Goal: Information Seeking & Learning: Understand process/instructions

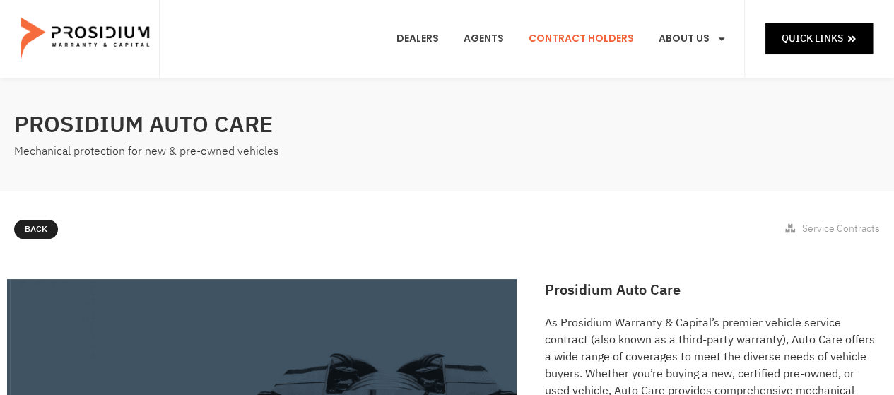
click at [575, 35] on link "Contract Holders" at bounding box center [581, 39] width 126 height 52
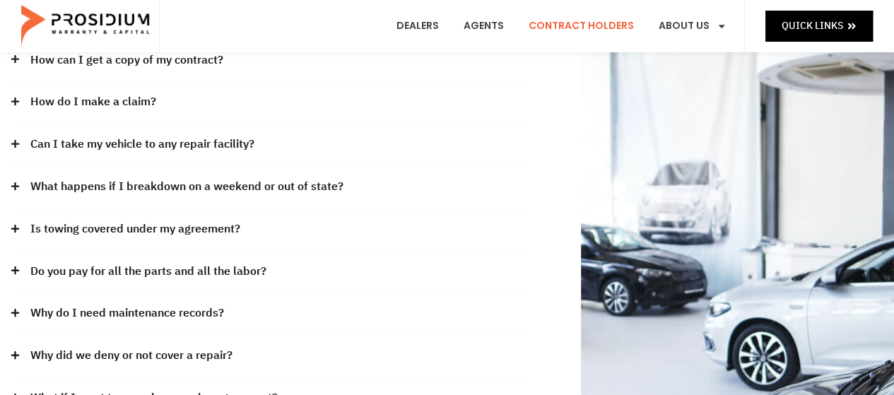
scroll to position [141, 0]
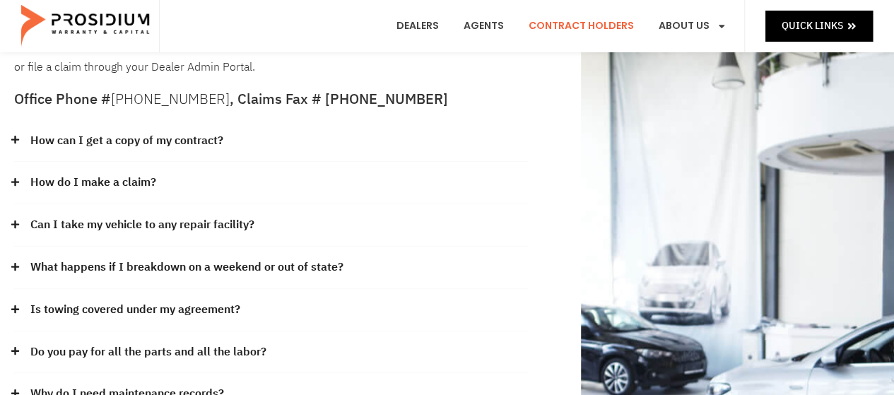
click at [187, 139] on link "How can I get a copy of my contract?" at bounding box center [126, 141] width 193 height 20
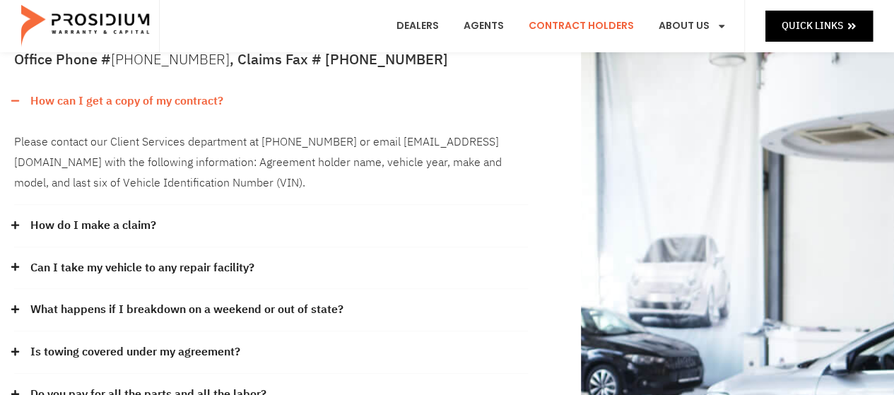
scroll to position [212, 0]
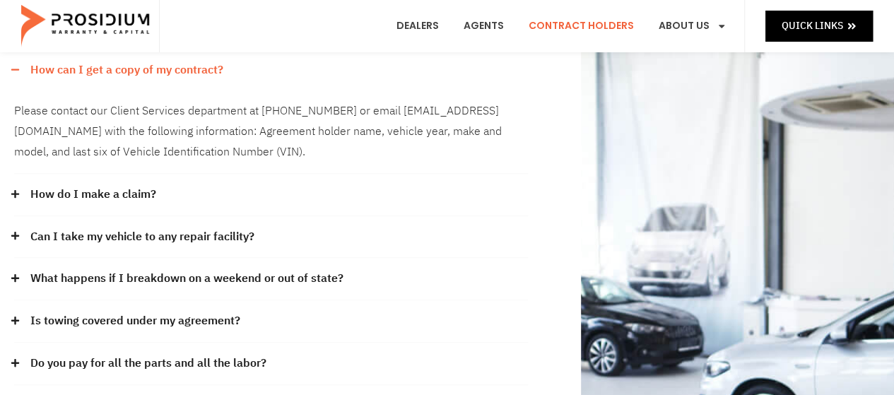
click at [242, 230] on link "Can I take my vehicle to any repair facility?" at bounding box center [142, 237] width 224 height 20
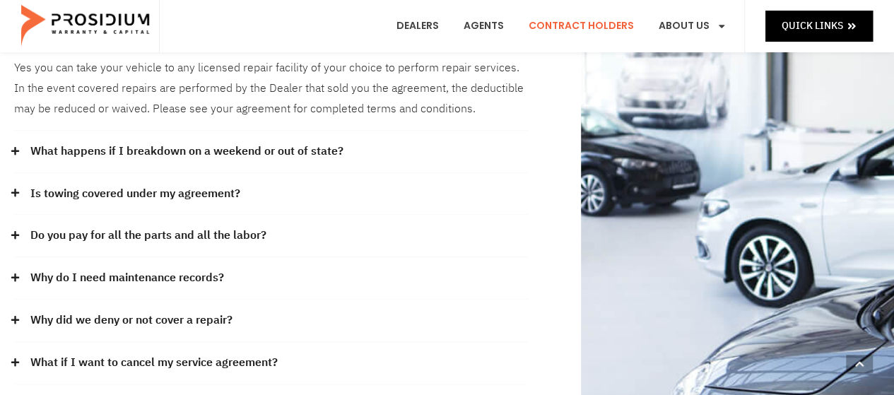
scroll to position [424, 0]
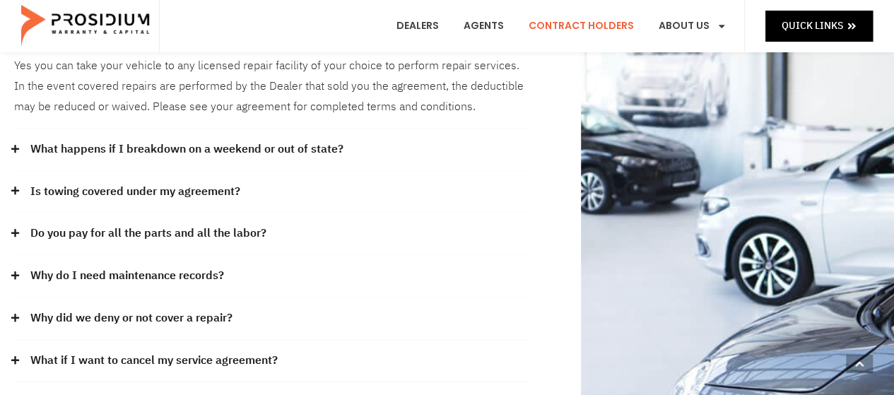
click at [246, 224] on link "Do you pay for all the parts and all the labor?" at bounding box center [148, 233] width 236 height 20
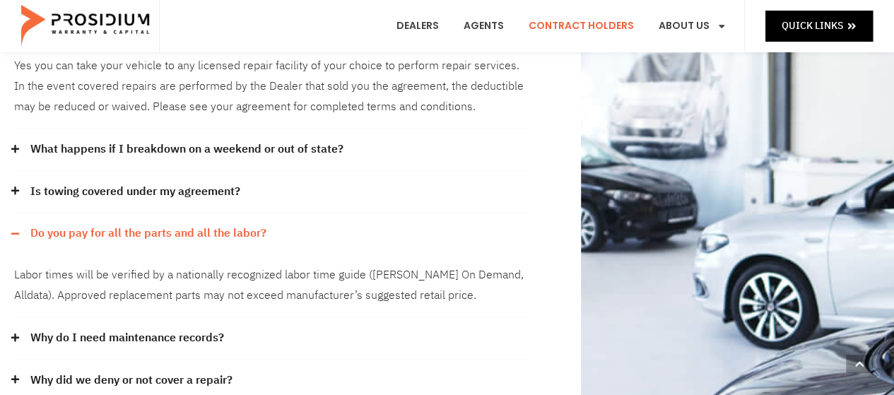
click at [251, 227] on link "Do you pay for all the parts and all the labor?" at bounding box center [148, 233] width 236 height 20
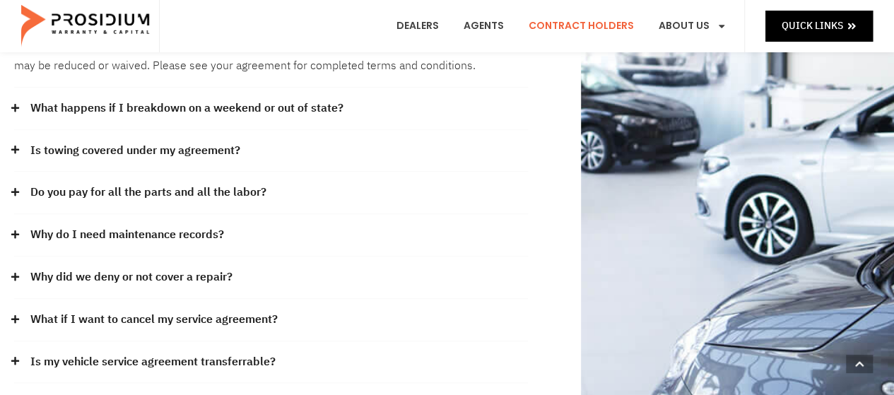
scroll to position [495, 0]
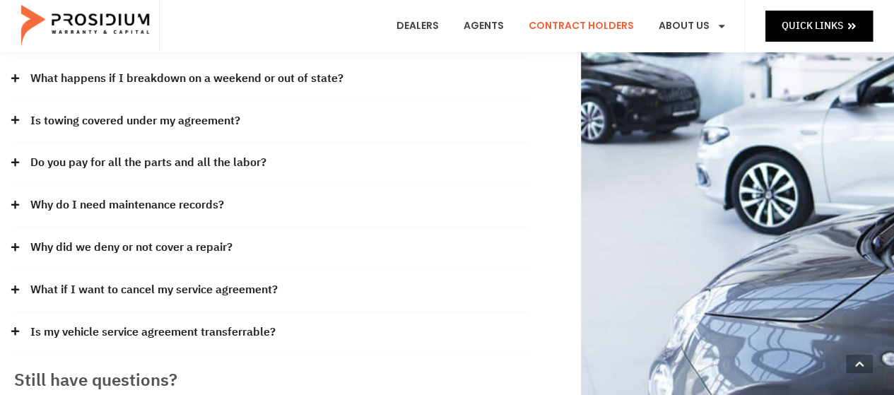
click at [220, 245] on link "Why did we deny or not cover a repair?" at bounding box center [131, 247] width 202 height 20
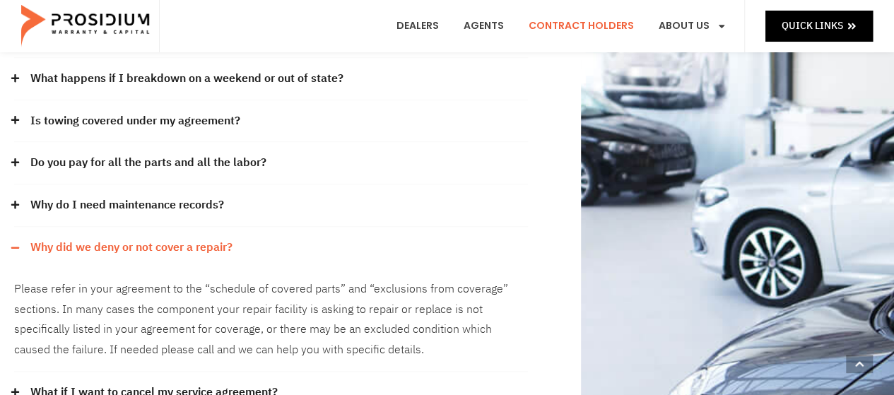
click at [207, 245] on link "Why did we deny or not cover a repair?" at bounding box center [131, 247] width 202 height 20
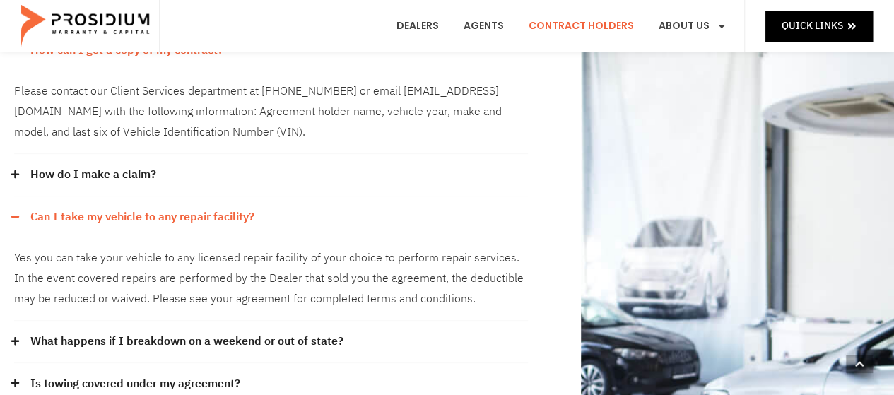
scroll to position [212, 0]
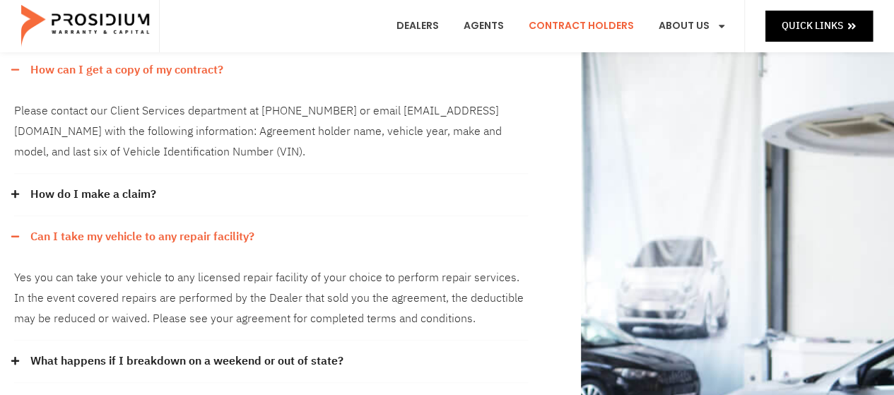
click at [230, 235] on link "Can I take my vehicle to any repair facility?" at bounding box center [142, 237] width 224 height 20
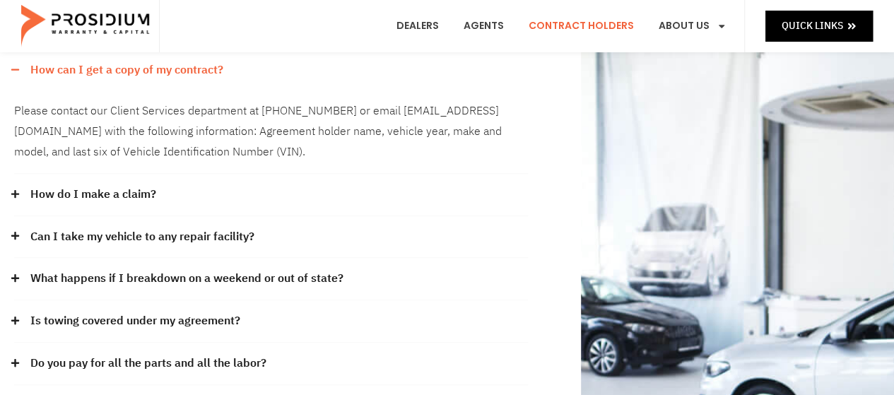
click at [205, 67] on link "How can I get a copy of my contract?" at bounding box center [126, 70] width 193 height 20
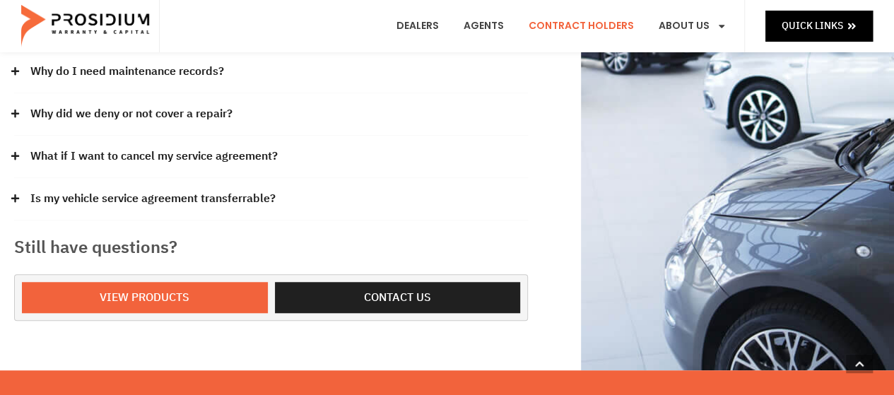
scroll to position [495, 0]
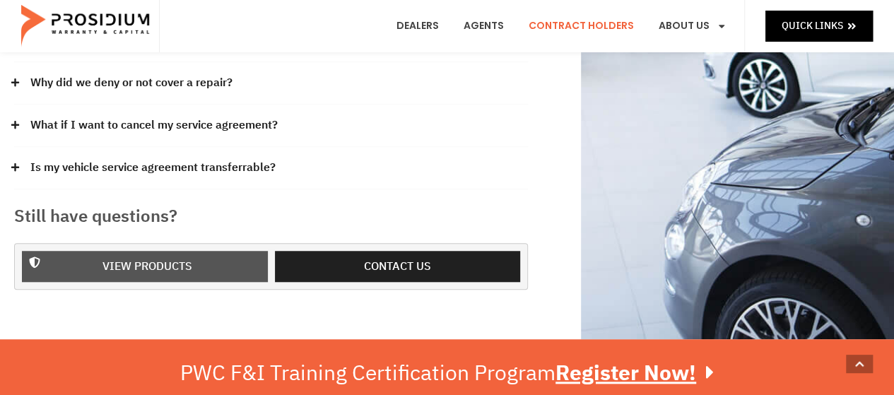
click at [172, 262] on span "View Products" at bounding box center [147, 266] width 90 height 20
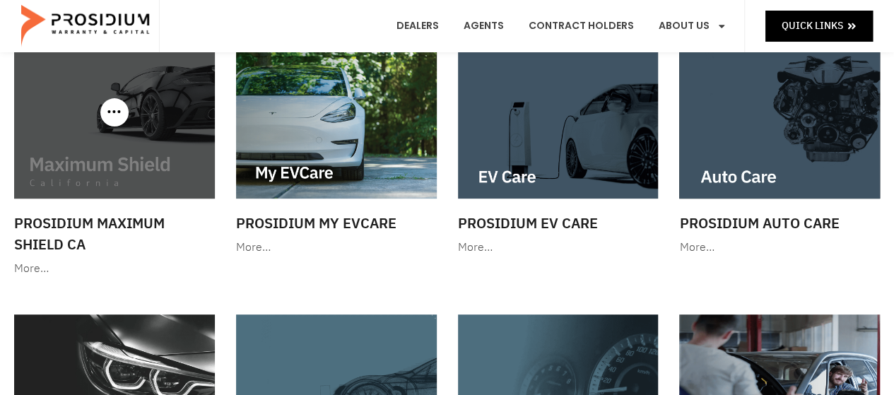
scroll to position [212, 0]
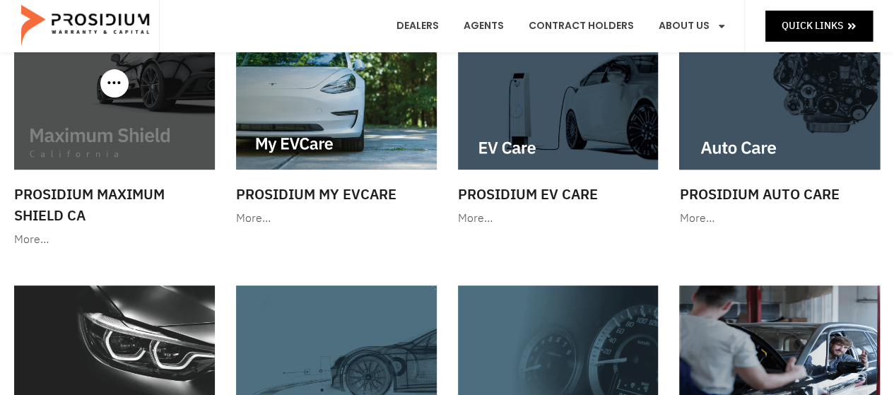
click at [122, 132] on img at bounding box center [114, 84] width 201 height 172
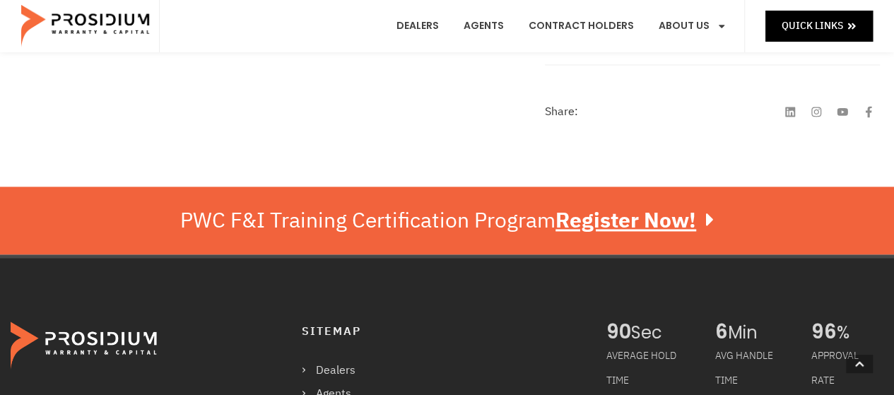
scroll to position [848, 0]
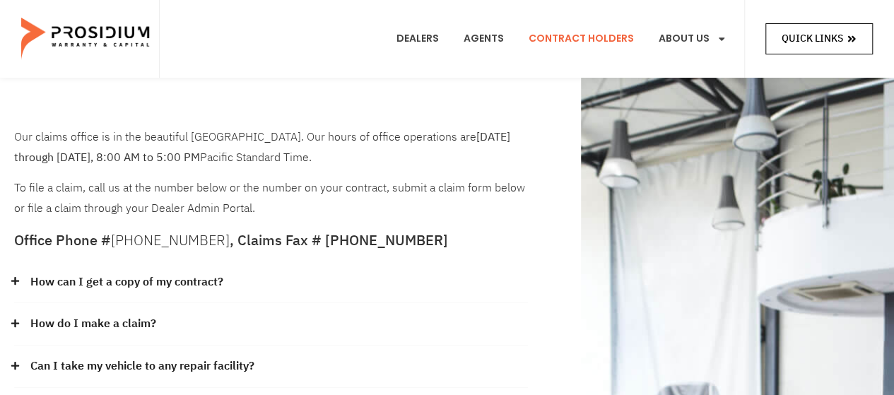
click at [838, 37] on span "Quick Links" at bounding box center [811, 39] width 61 height 18
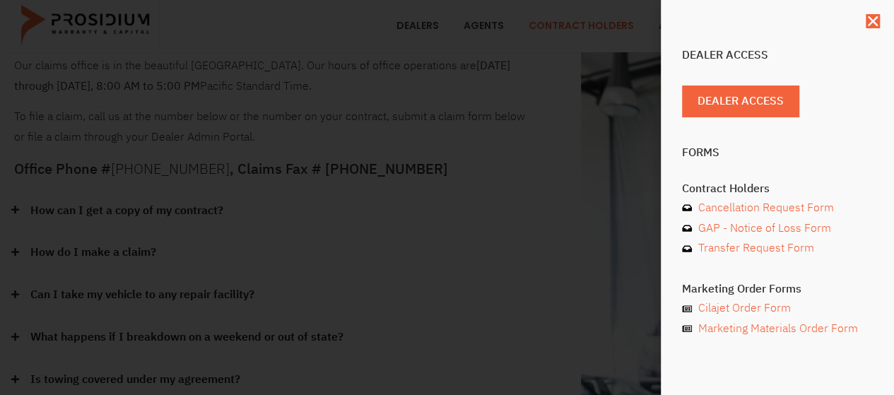
scroll to position [71, 0]
click at [872, 22] on use "Close" at bounding box center [873, 21] width 10 height 10
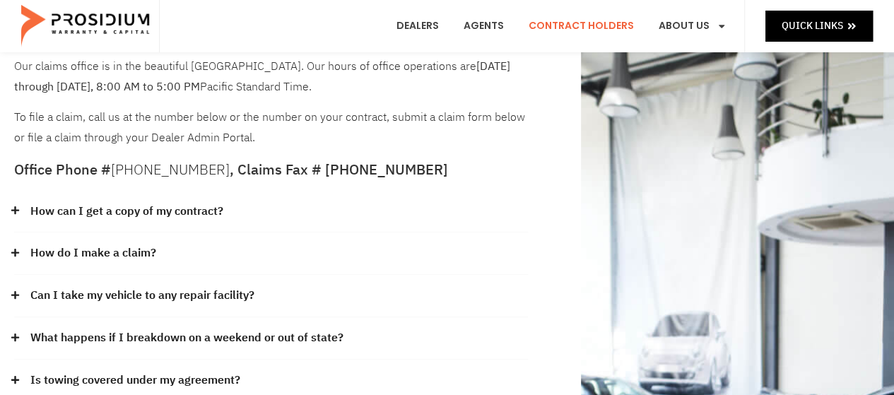
click at [141, 251] on link "How do I make a claim?" at bounding box center [93, 253] width 126 height 20
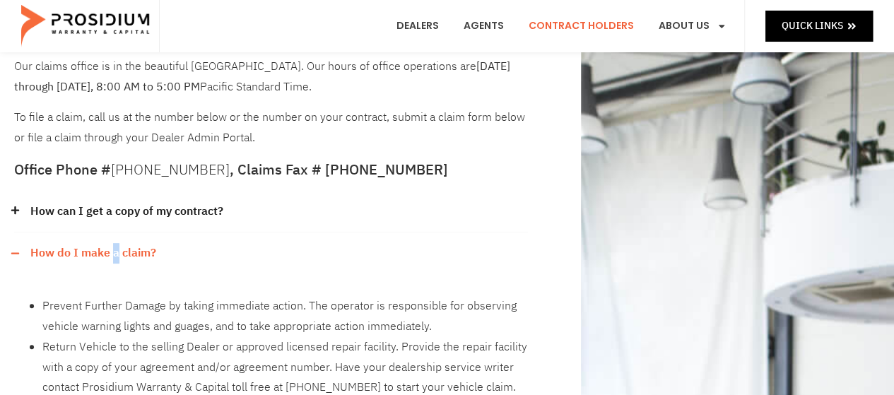
click at [114, 247] on link "How do I make a claim?" at bounding box center [93, 253] width 126 height 20
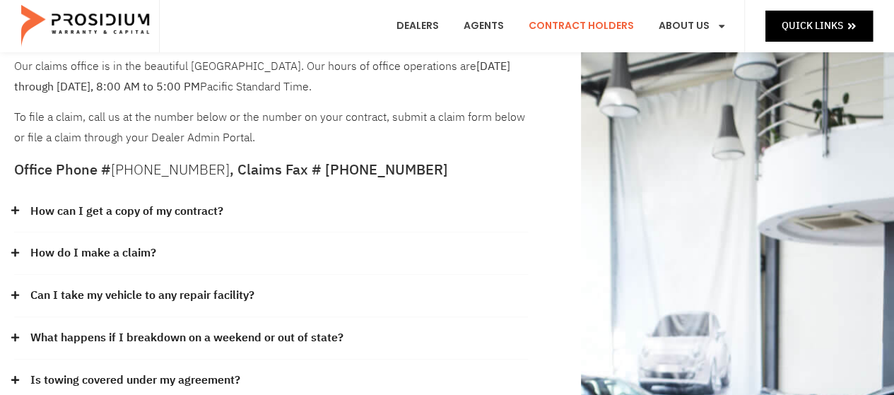
click at [179, 211] on link "How can I get a copy of my contract?" at bounding box center [126, 211] width 193 height 20
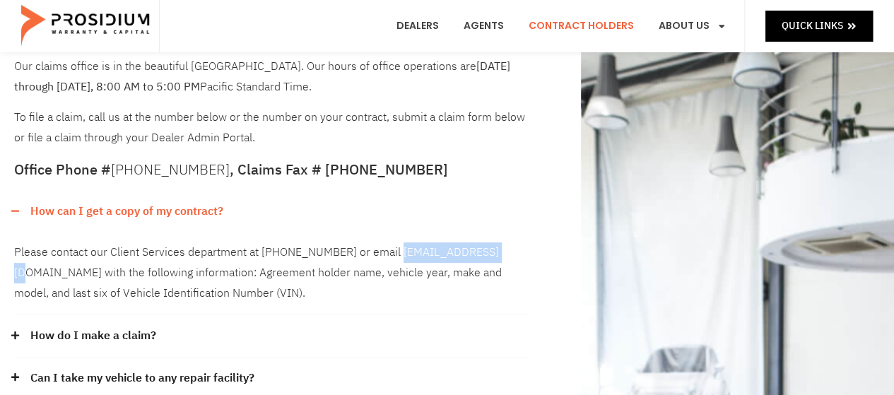
drag, startPoint x: 389, startPoint y: 253, endPoint x: 472, endPoint y: 255, distance: 83.4
click at [495, 261] on div "Please contact our Client Services department at [PHONE_NUMBER] or email [EMAIL…" at bounding box center [271, 273] width 514 height 83
drag, startPoint x: 501, startPoint y: 255, endPoint x: 391, endPoint y: 246, distance: 109.9
click at [391, 246] on div "Please contact our Client Services department at [PHONE_NUMBER] or email [EMAIL…" at bounding box center [271, 273] width 514 height 83
copy div "admin@pwcteam.com"
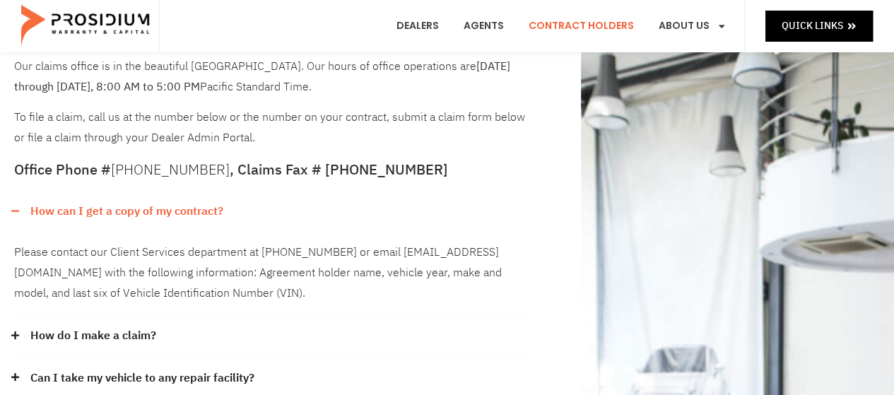
click at [357, 207] on div "How can I get a copy of my contract?" at bounding box center [271, 212] width 514 height 42
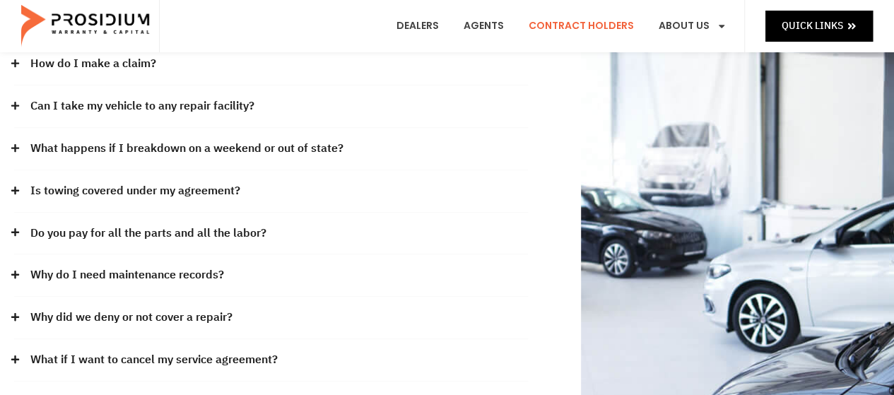
scroll to position [283, 0]
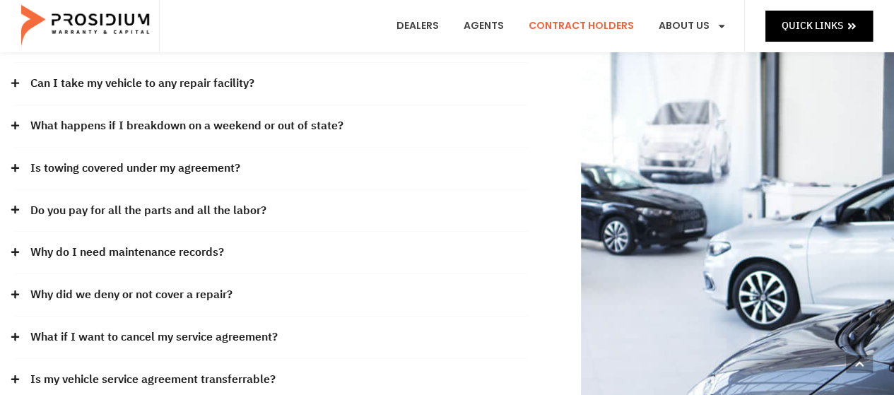
click at [211, 245] on link "Why do I need maintenance records?" at bounding box center [127, 252] width 194 height 20
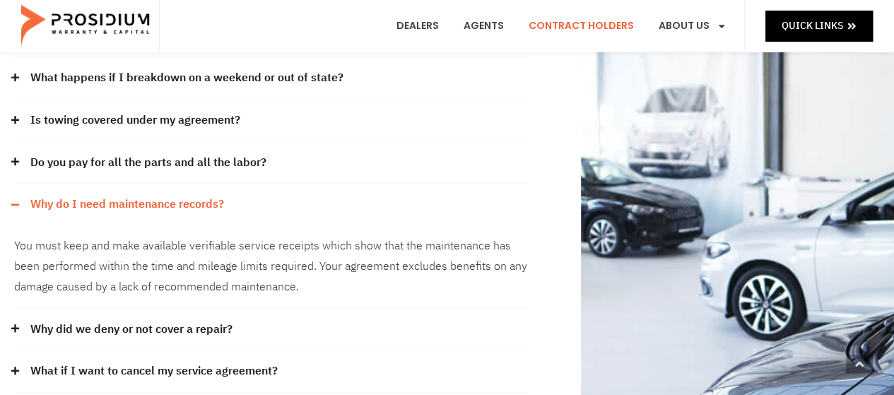
scroll to position [353, 0]
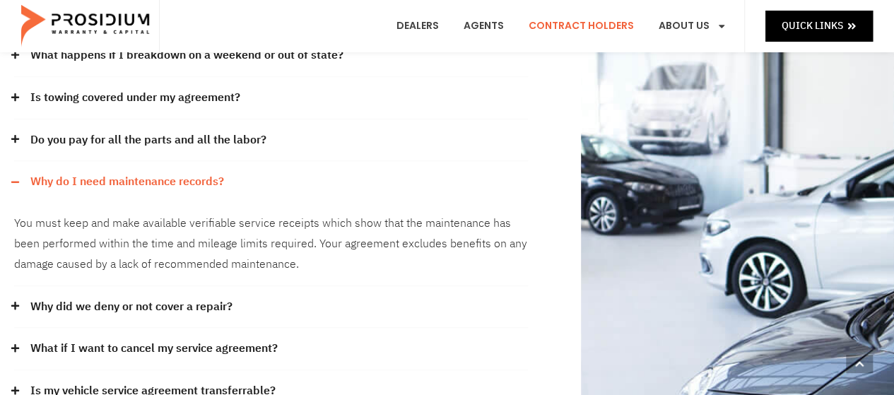
click at [202, 174] on link "Why do I need maintenance records?" at bounding box center [127, 182] width 194 height 20
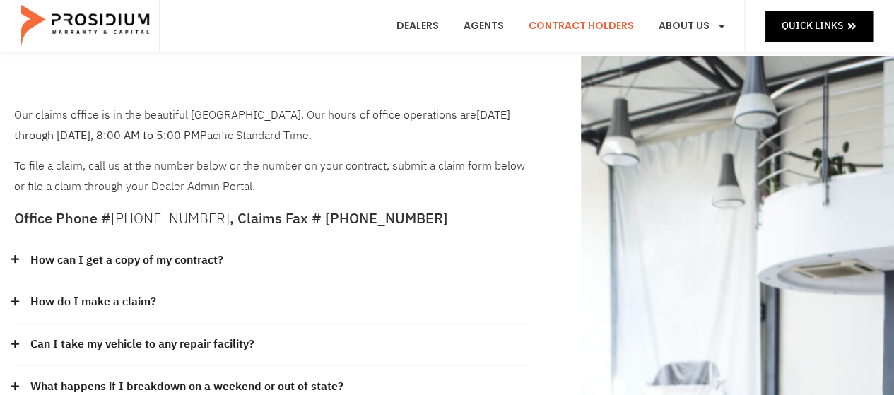
scroll to position [0, 0]
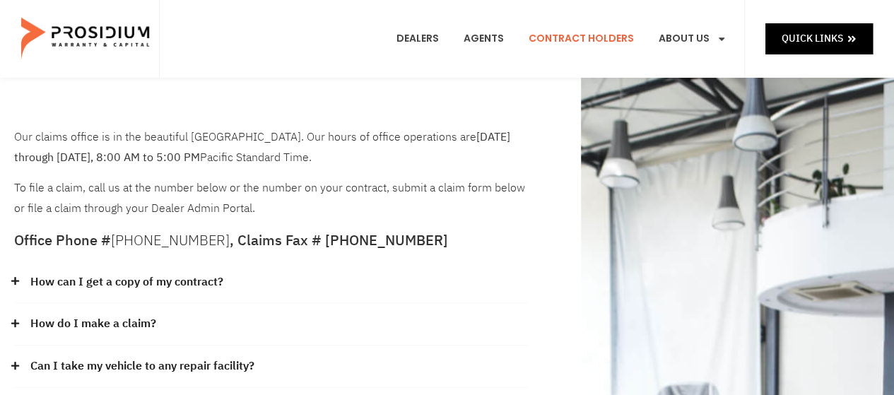
click at [208, 278] on link "How can I get a copy of my contract?" at bounding box center [126, 282] width 193 height 20
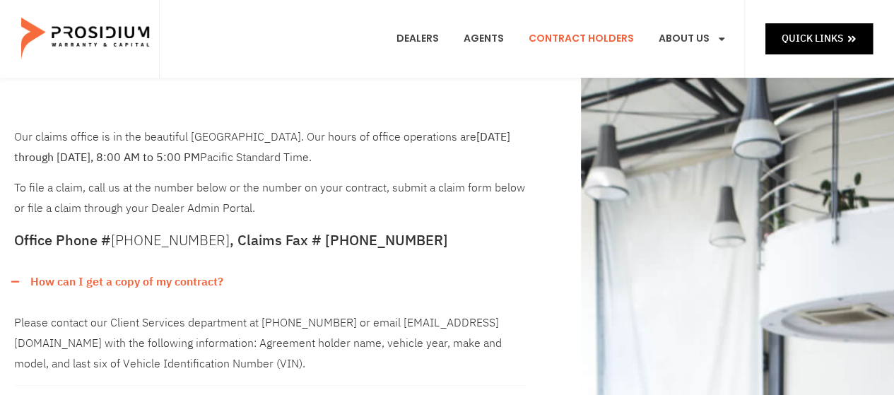
click at [225, 275] on div "How can I get a copy of my contract?" at bounding box center [271, 282] width 514 height 42
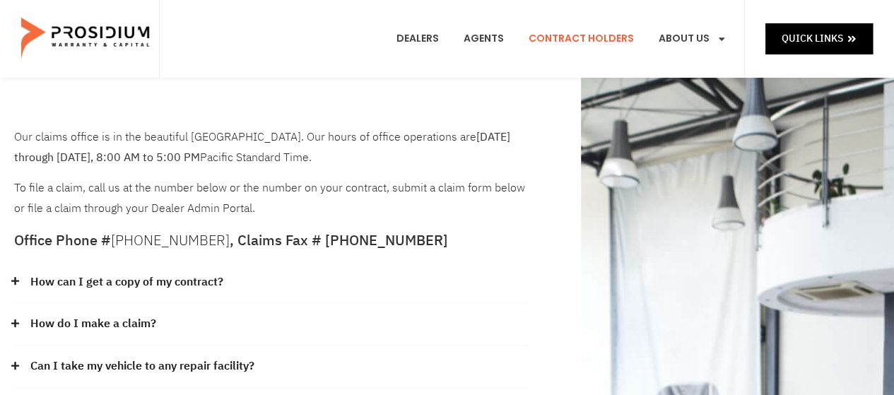
click at [179, 280] on link "How can I get a copy of my contract?" at bounding box center [126, 282] width 193 height 20
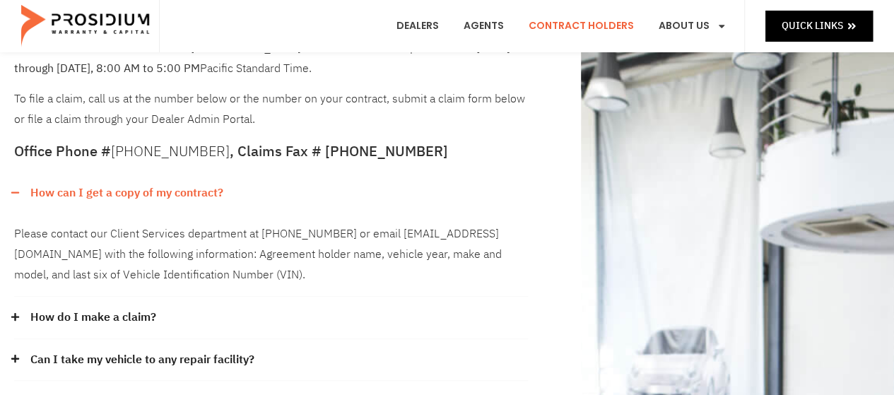
scroll to position [141, 0]
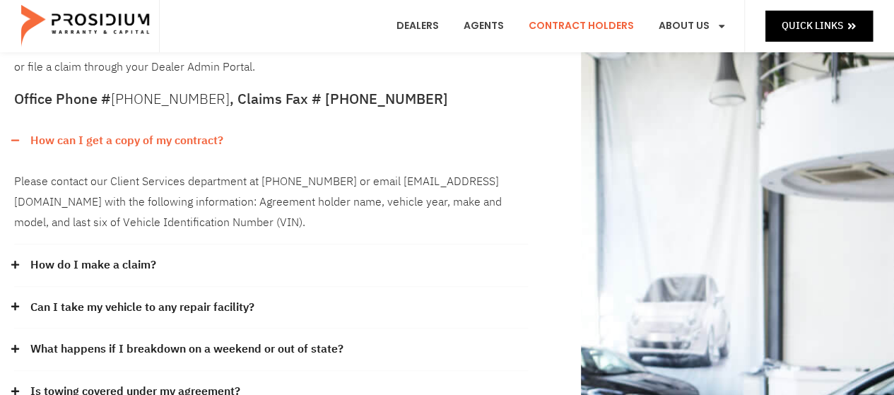
click at [172, 141] on link "How can I get a copy of my contract?" at bounding box center [126, 141] width 193 height 20
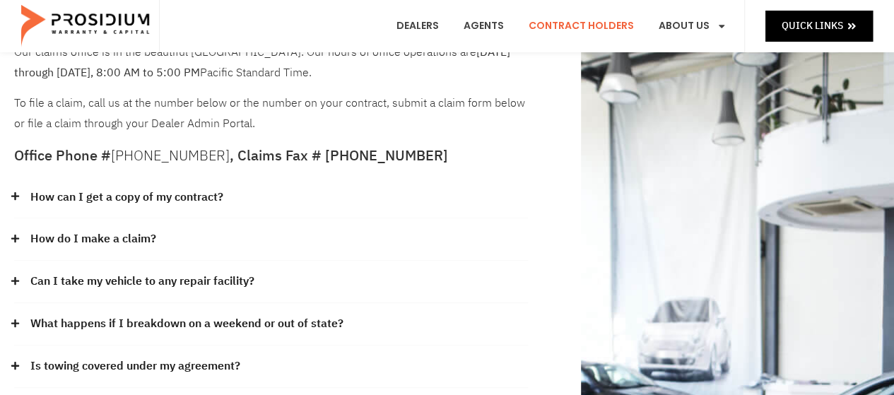
scroll to position [0, 0]
